Goal: Information Seeking & Learning: Learn about a topic

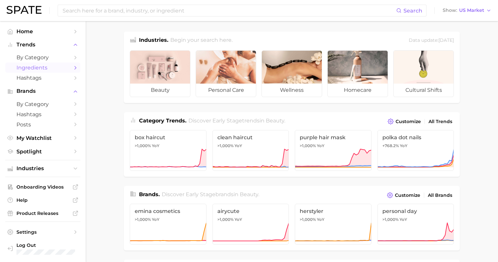
click at [35, 70] on span "Ingredients" at bounding box center [42, 68] width 53 height 6
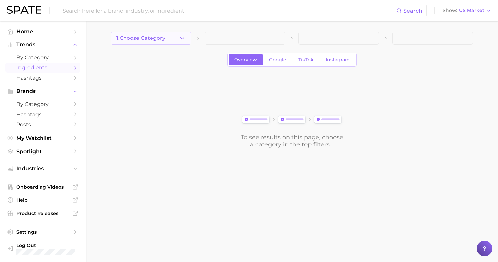
click at [149, 43] on button "1. Choose Category" at bounding box center [151, 38] width 81 height 13
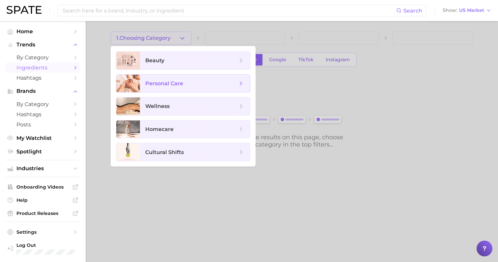
click at [164, 84] on span "personal care" at bounding box center [164, 83] width 38 height 6
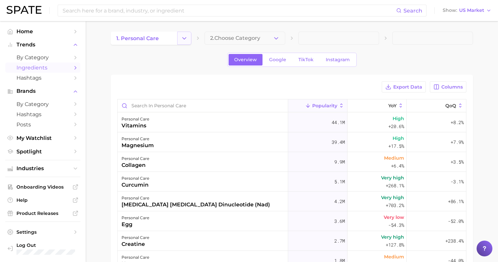
click at [181, 36] on icon "Change Category" at bounding box center [184, 38] width 7 height 7
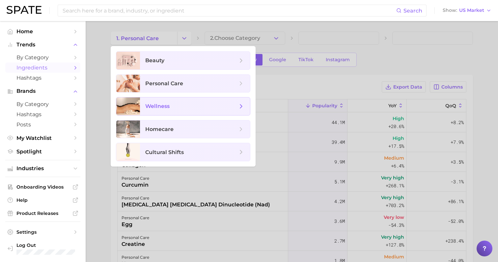
click at [164, 106] on span "wellness" at bounding box center [157, 106] width 24 height 6
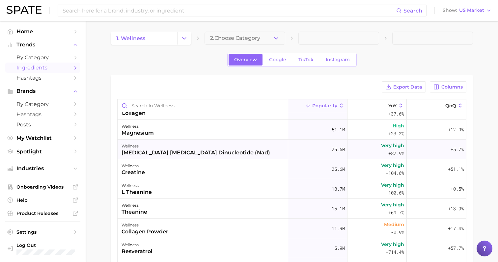
scroll to position [32, 0]
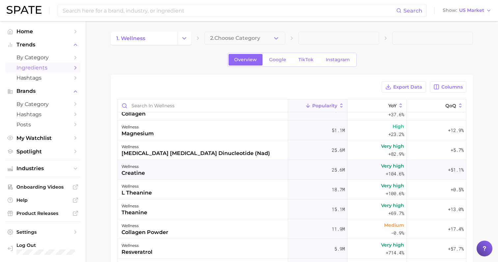
click at [193, 172] on div "wellness creatine" at bounding box center [203, 170] width 171 height 20
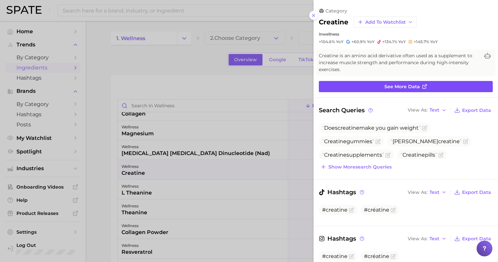
scroll to position [0, 0]
click at [411, 84] on span "See more data" at bounding box center [403, 87] width 36 height 6
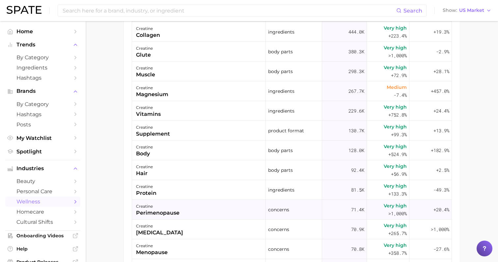
click at [218, 212] on div "creatine [MEDICAL_DATA]" at bounding box center [199, 210] width 134 height 20
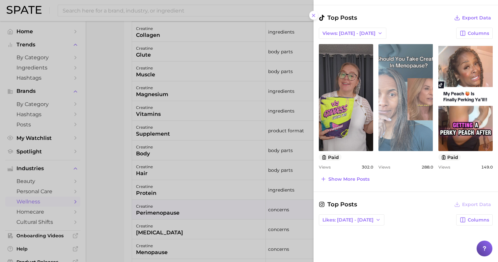
scroll to position [239, 0]
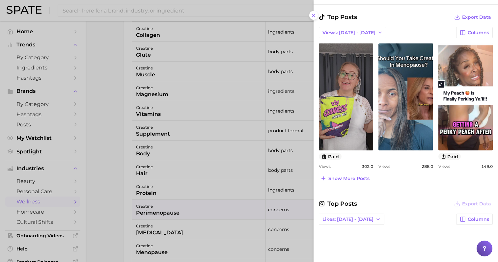
click at [426, 166] on span "288.0" at bounding box center [428, 166] width 12 height 5
click at [370, 166] on span "302.0" at bounding box center [368, 166] width 12 height 5
click at [357, 181] on button "Show more posts" at bounding box center [345, 178] width 52 height 9
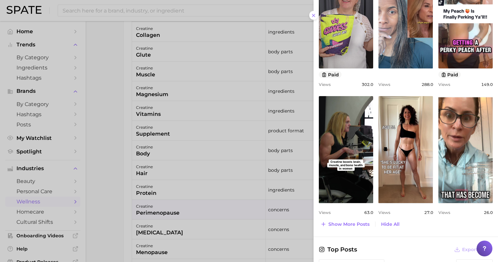
scroll to position [320, 0]
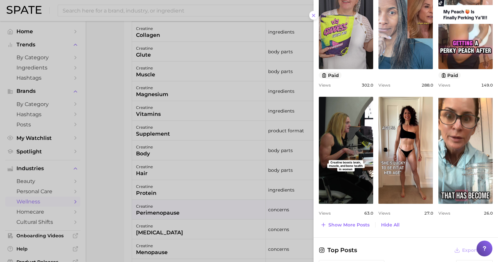
click at [369, 211] on span "63.0" at bounding box center [369, 213] width 9 height 5
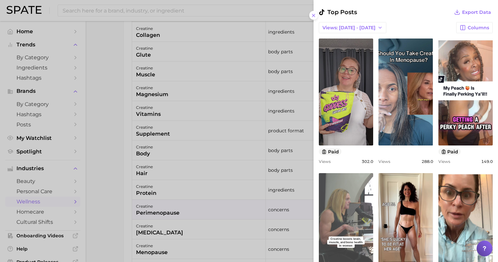
scroll to position [212, 0]
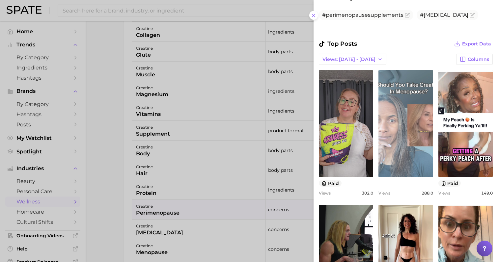
click at [403, 125] on link "view post on TikTok" at bounding box center [406, 123] width 54 height 107
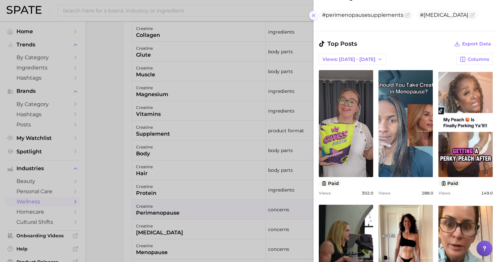
click at [315, 13] on icon at bounding box center [313, 15] width 5 height 5
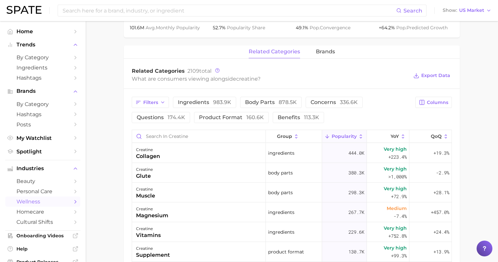
scroll to position [401, 0]
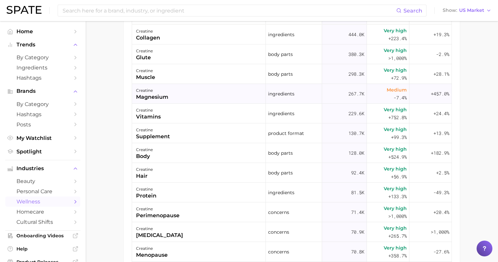
click at [228, 92] on div "creatine magnesium" at bounding box center [199, 94] width 134 height 20
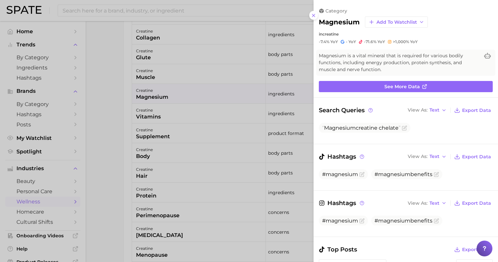
scroll to position [0, 0]
click at [314, 13] on icon at bounding box center [313, 15] width 5 height 5
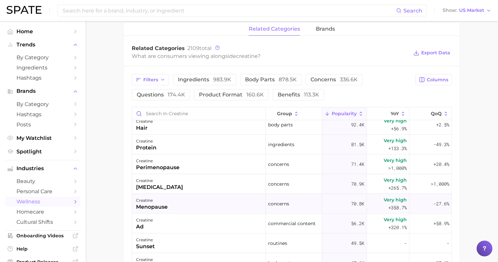
scroll to position [143, 0]
click at [239, 180] on div "creatine [MEDICAL_DATA]" at bounding box center [199, 185] width 134 height 20
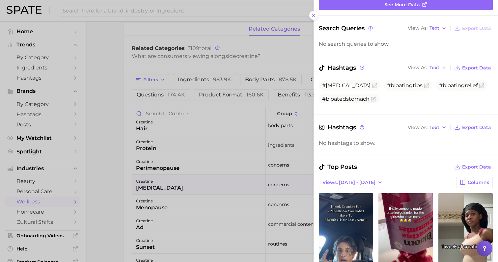
scroll to position [29, 0]
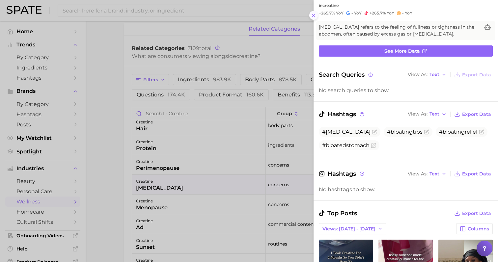
click at [314, 13] on icon at bounding box center [313, 15] width 5 height 5
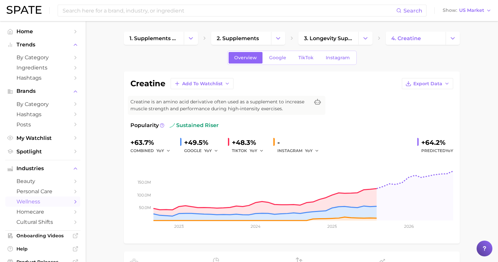
scroll to position [0, 0]
click at [47, 219] on span "cultural shifts" at bounding box center [42, 222] width 53 height 6
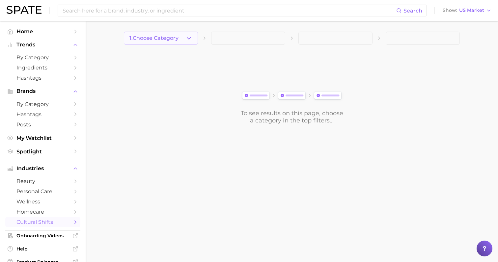
click at [159, 41] on span "1. Choose Category" at bounding box center [154, 38] width 49 height 6
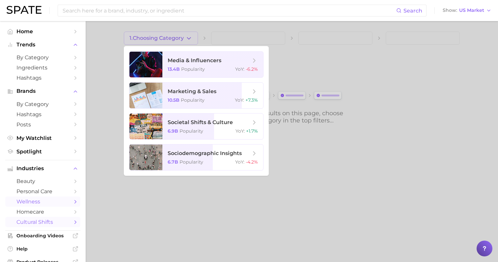
click at [42, 199] on span "wellness" at bounding box center [42, 202] width 53 height 6
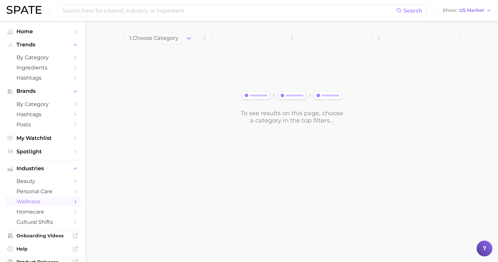
click at [170, 46] on div "1. Choose Category To see results on this page, choose a category in the top fi…" at bounding box center [292, 78] width 336 height 93
click at [173, 36] on span "1. Choose Category" at bounding box center [154, 38] width 49 height 6
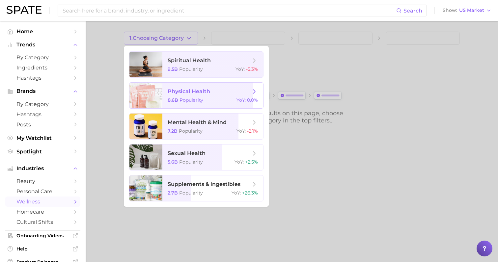
click at [193, 97] on span "physical health 8.6b Popularity YoY : 0.0%" at bounding box center [213, 96] width 101 height 26
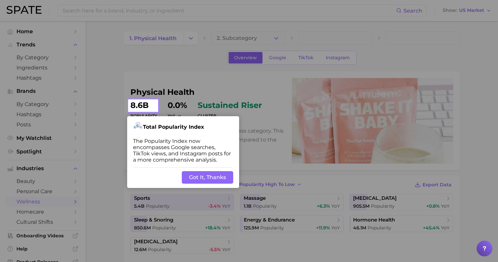
click at [210, 171] on button "Got It, Thanks" at bounding box center [207, 177] width 51 height 13
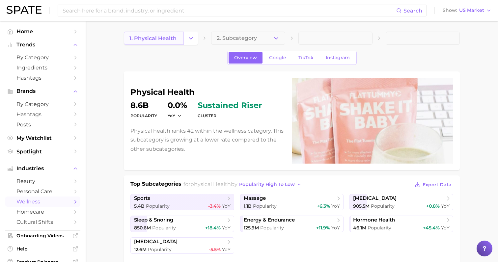
click at [181, 38] on link "1. physical health" at bounding box center [154, 38] width 60 height 13
click at [187, 39] on button "Change Category" at bounding box center [191, 38] width 14 height 13
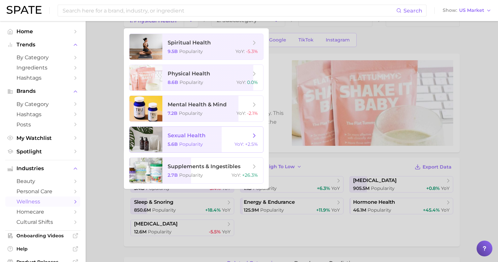
scroll to position [20, 0]
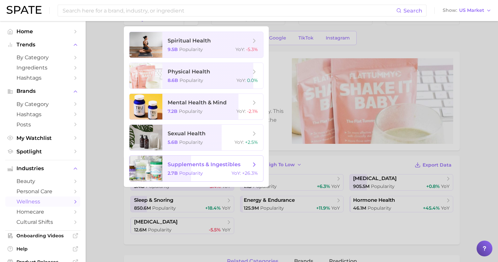
click at [184, 169] on span "supplements & ingestibles 2.7b Popularity YoY : +26.3%" at bounding box center [213, 169] width 101 height 26
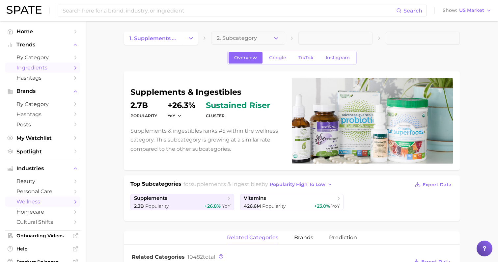
click at [34, 68] on span "Ingredients" at bounding box center [42, 68] width 53 height 6
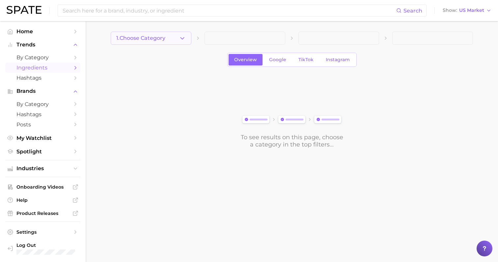
click at [172, 41] on button "1. Choose Category" at bounding box center [151, 38] width 81 height 13
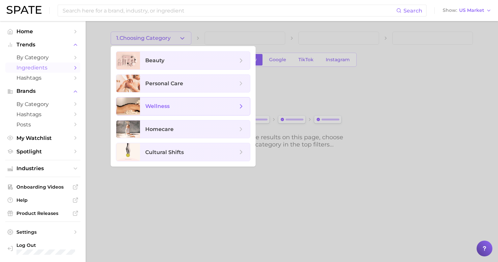
click at [176, 108] on span "wellness" at bounding box center [191, 106] width 92 height 7
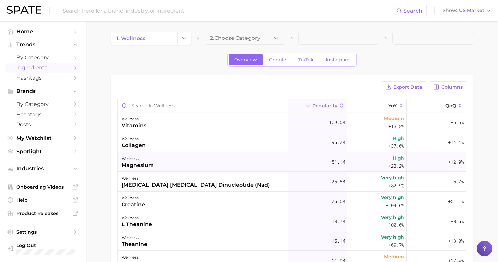
click at [237, 160] on div "wellness magnesium" at bounding box center [203, 162] width 171 height 20
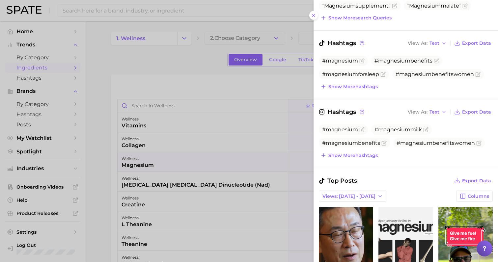
scroll to position [149, 0]
